Goal: Task Accomplishment & Management: Use online tool/utility

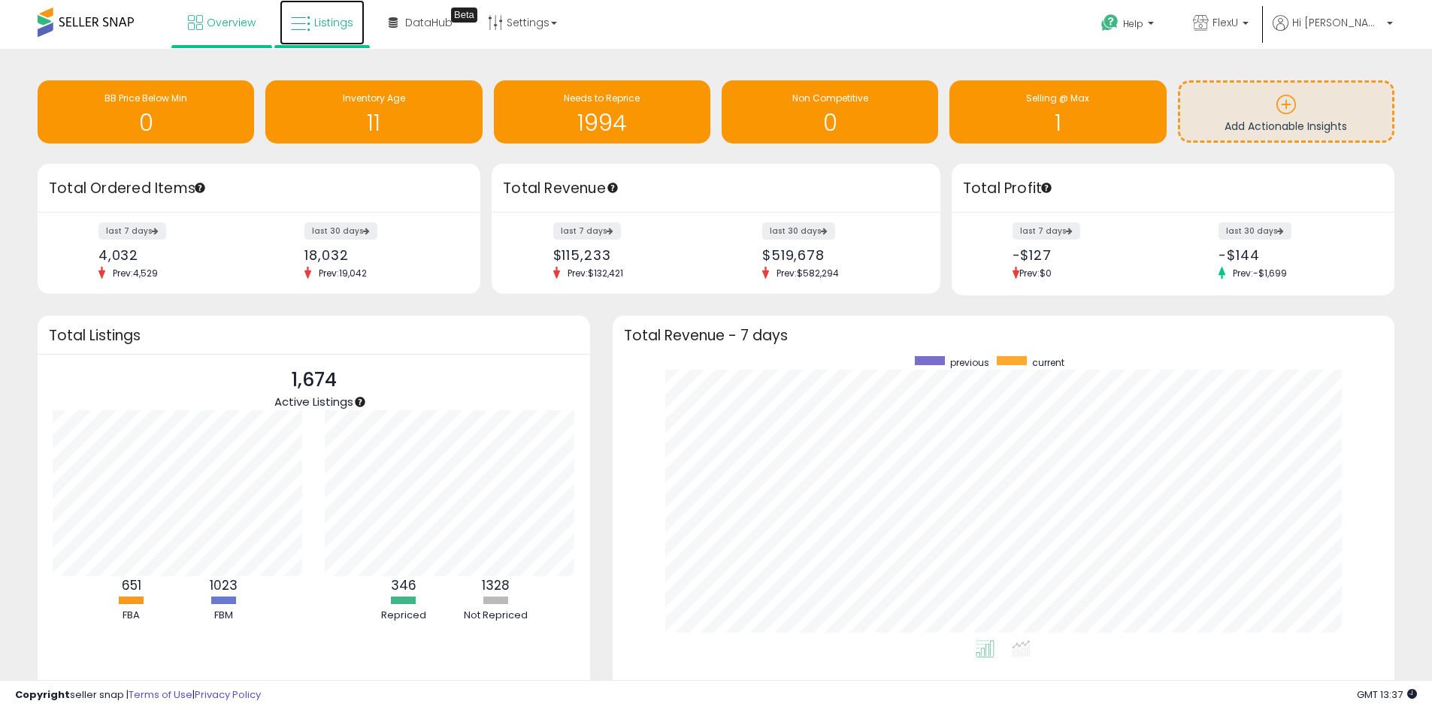
click at [325, 17] on span "Listings" at bounding box center [333, 22] width 39 height 15
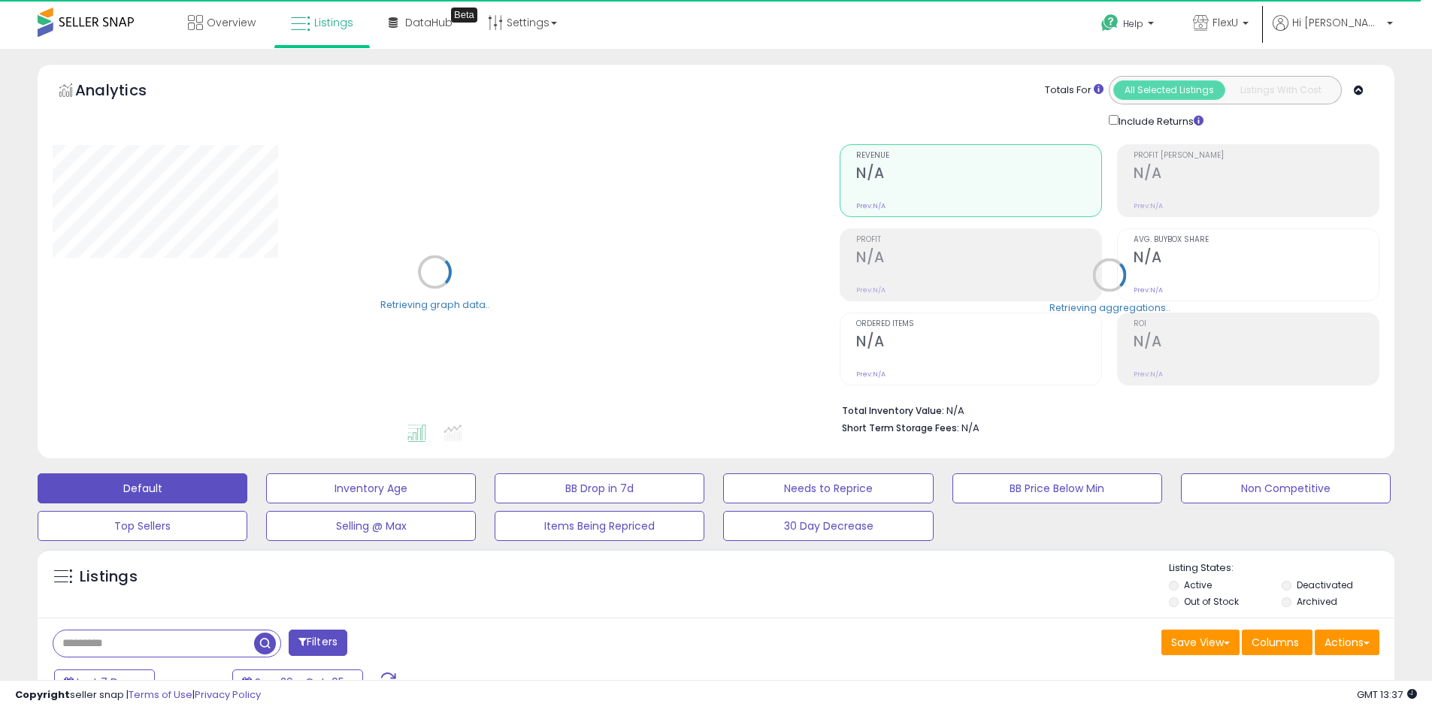
click at [401, 558] on div "Listings Active" at bounding box center [716, 583] width 1356 height 69
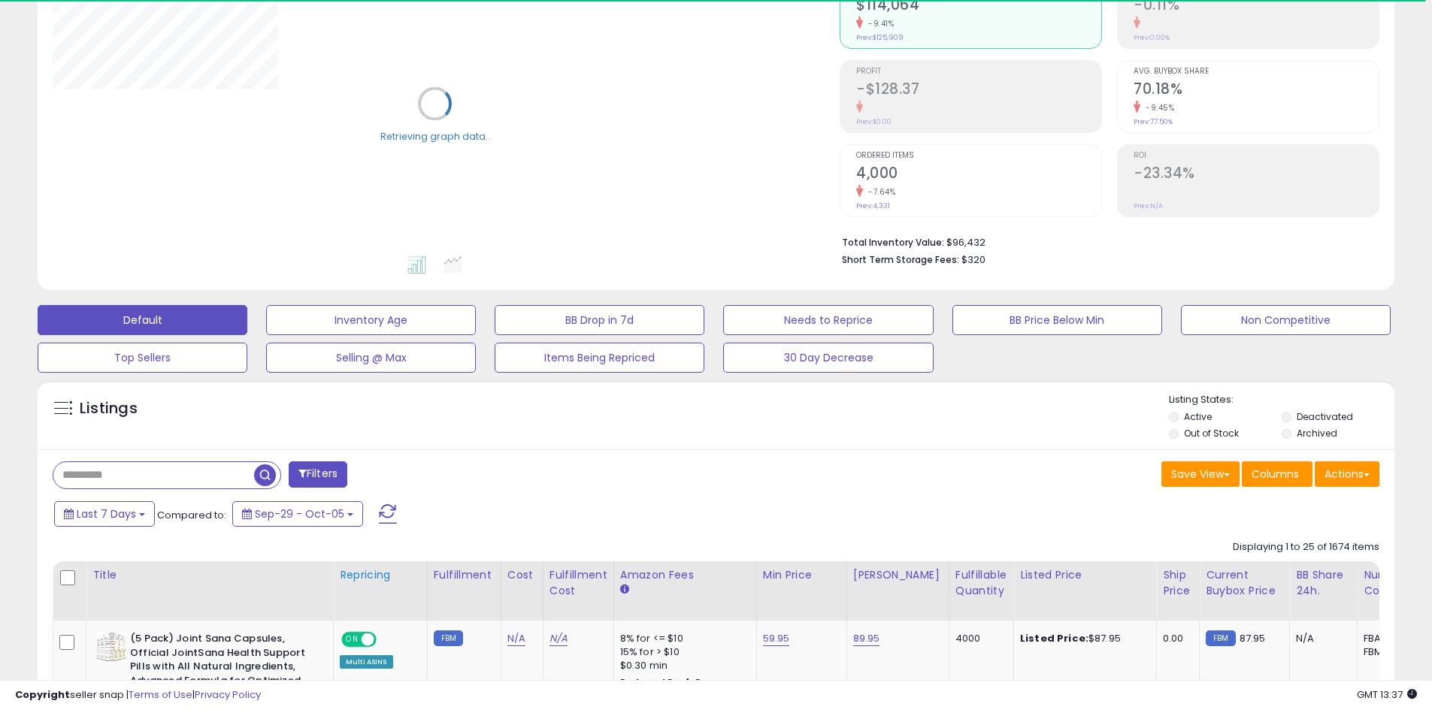
scroll to position [225, 0]
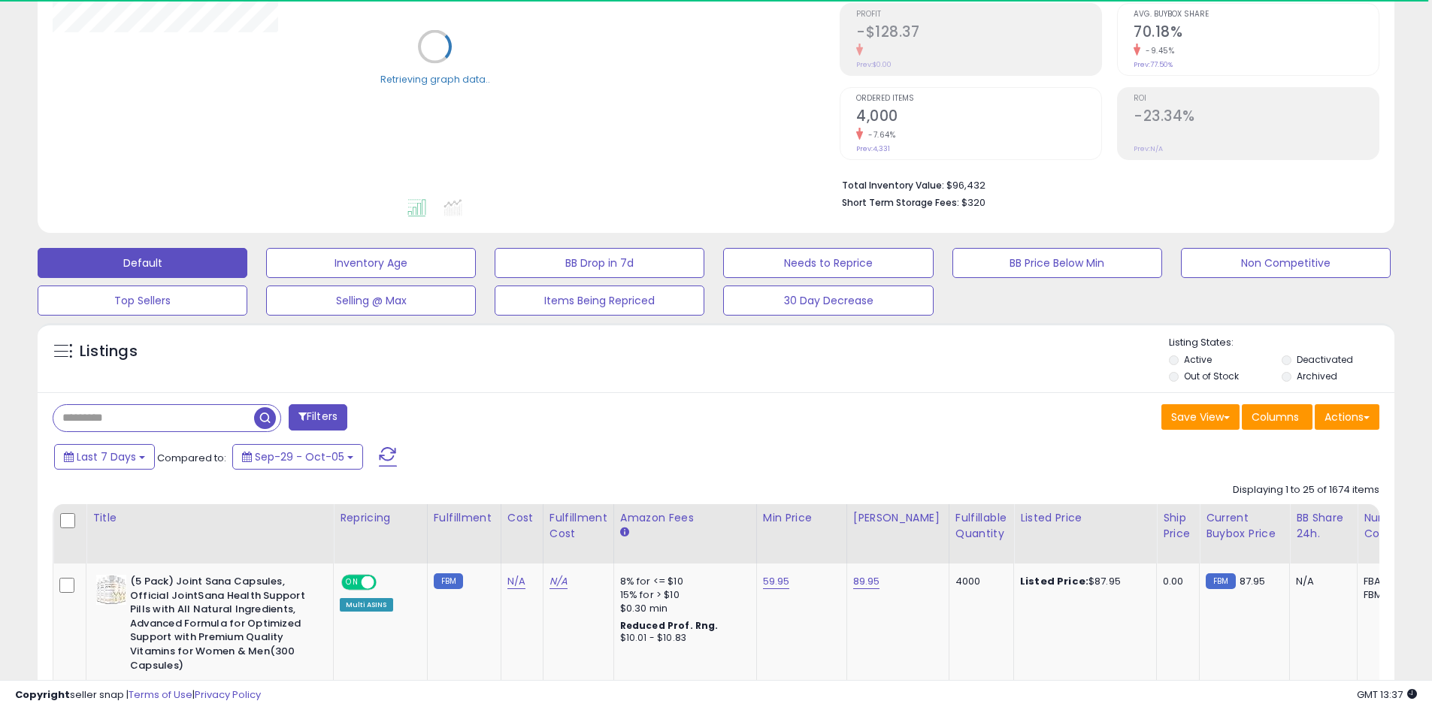
click at [197, 418] on input "text" at bounding box center [153, 418] width 201 height 26
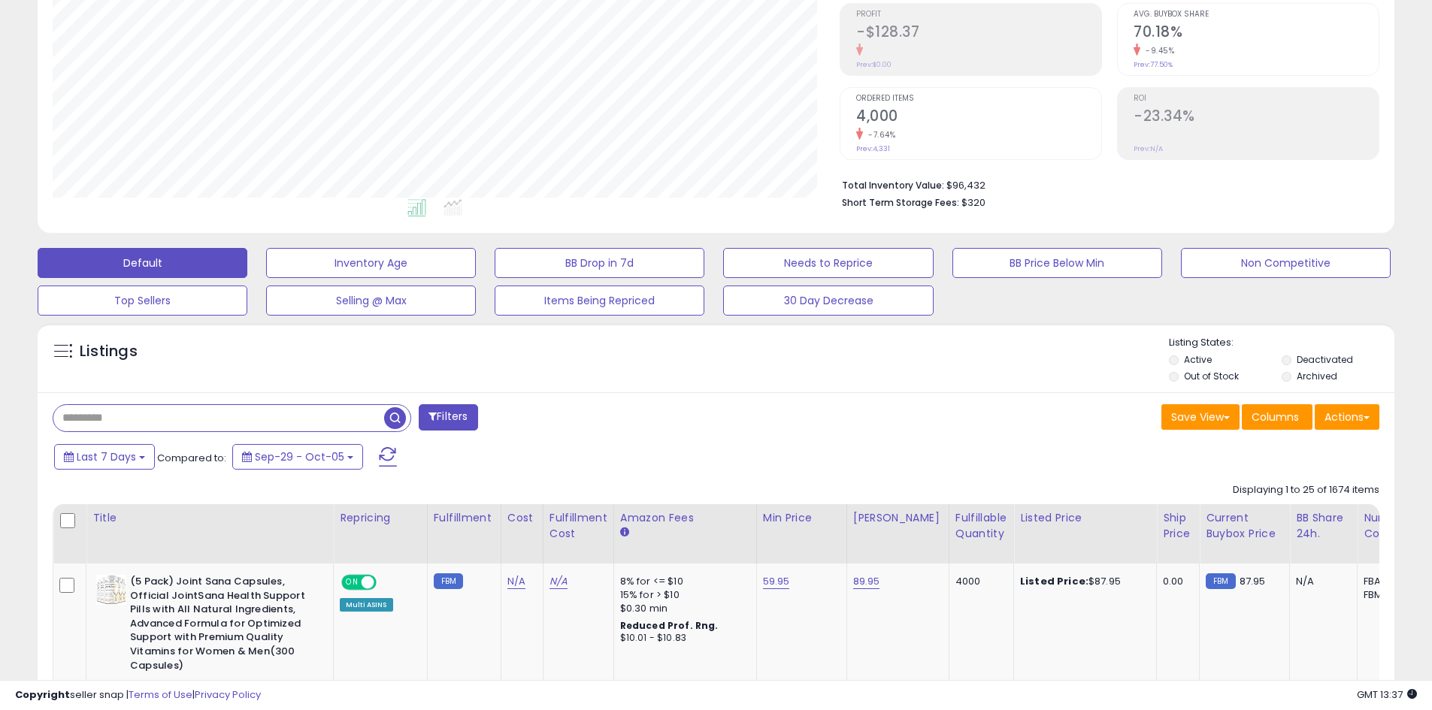
scroll to position [308, 787]
type input "**********"
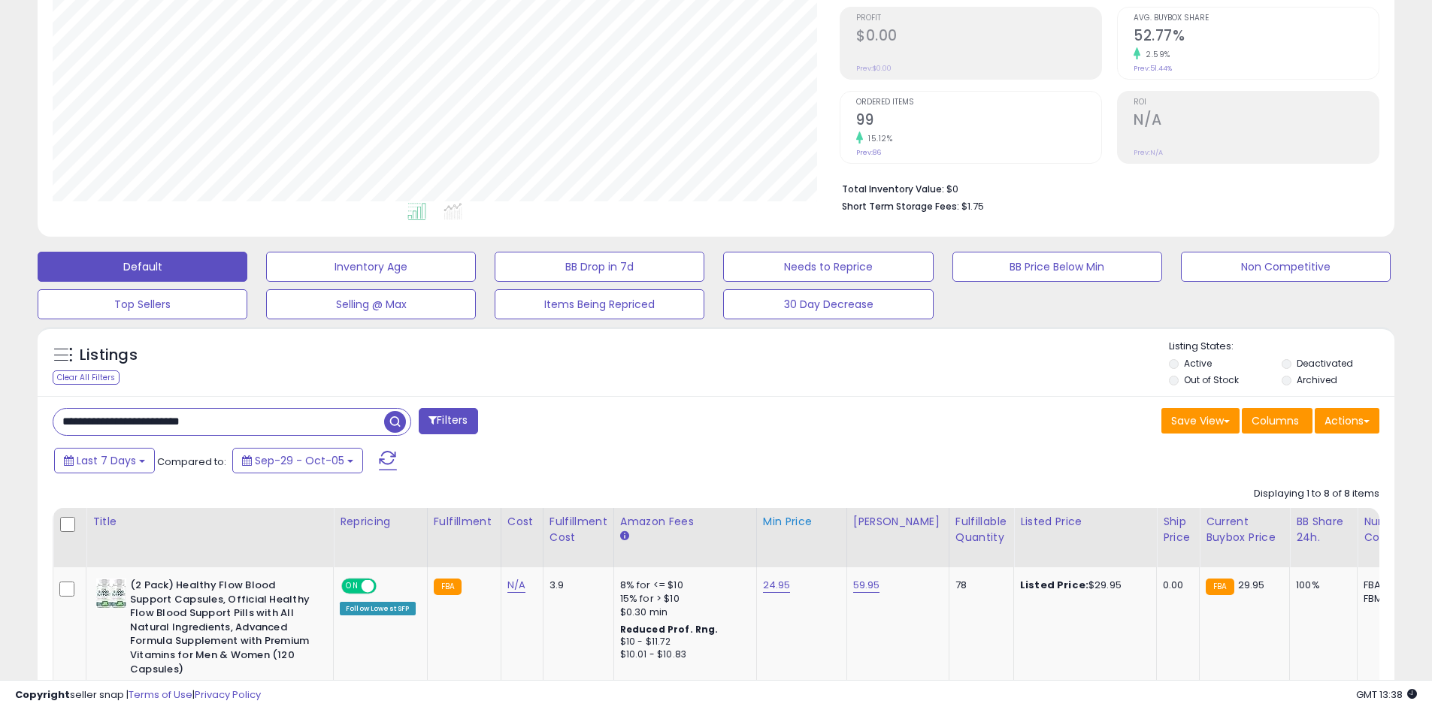
scroll to position [522, 0]
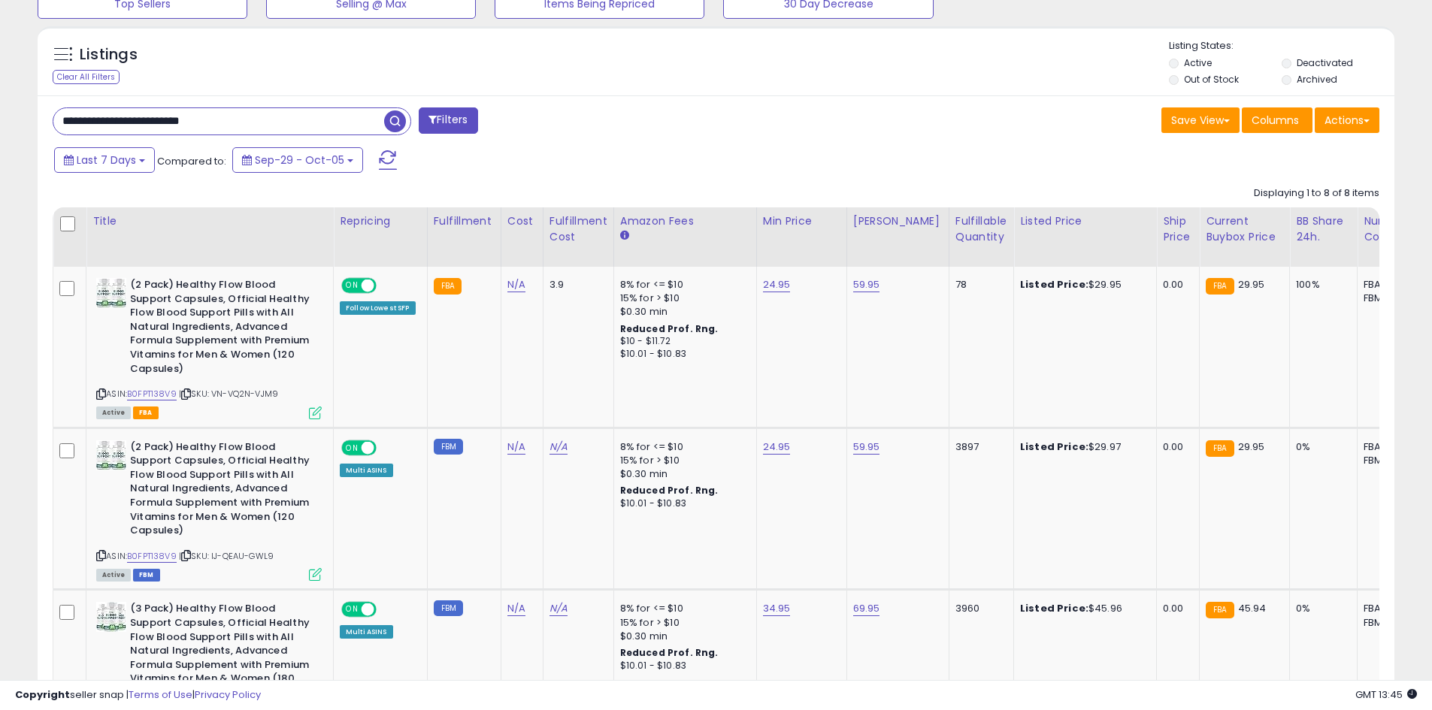
click at [1109, 697] on div "Copyright seller snap | Terms of Use | Privacy Policy GMT 13:45 Authorization r…" at bounding box center [716, 695] width 1432 height 30
